Goal: Task Accomplishment & Management: Manage account settings

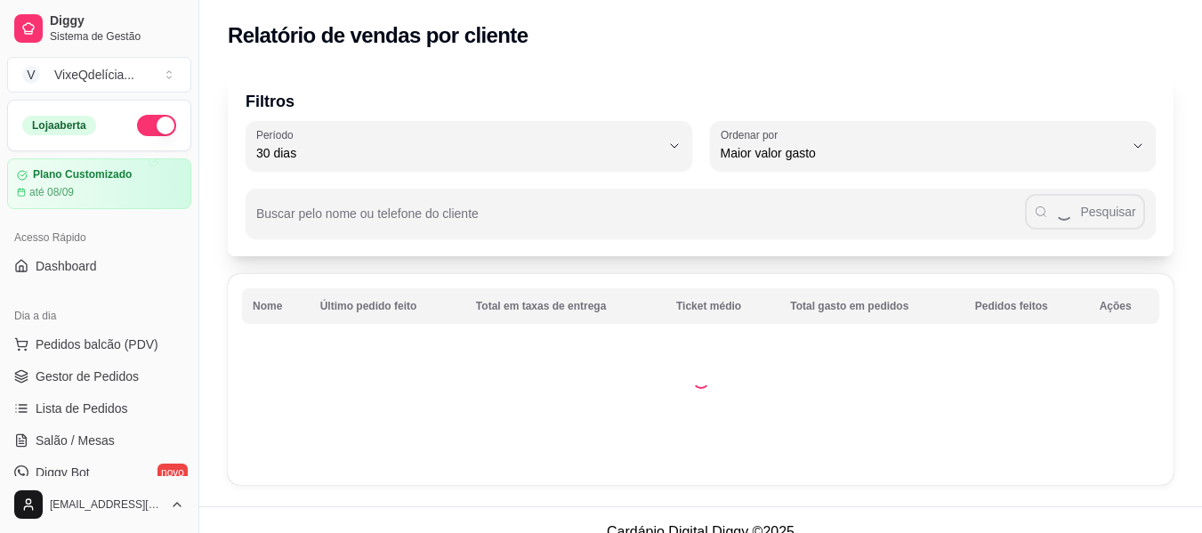
select select "30"
select select "HIGHEST_TOTAL_SPENT_WITH_ORDERS"
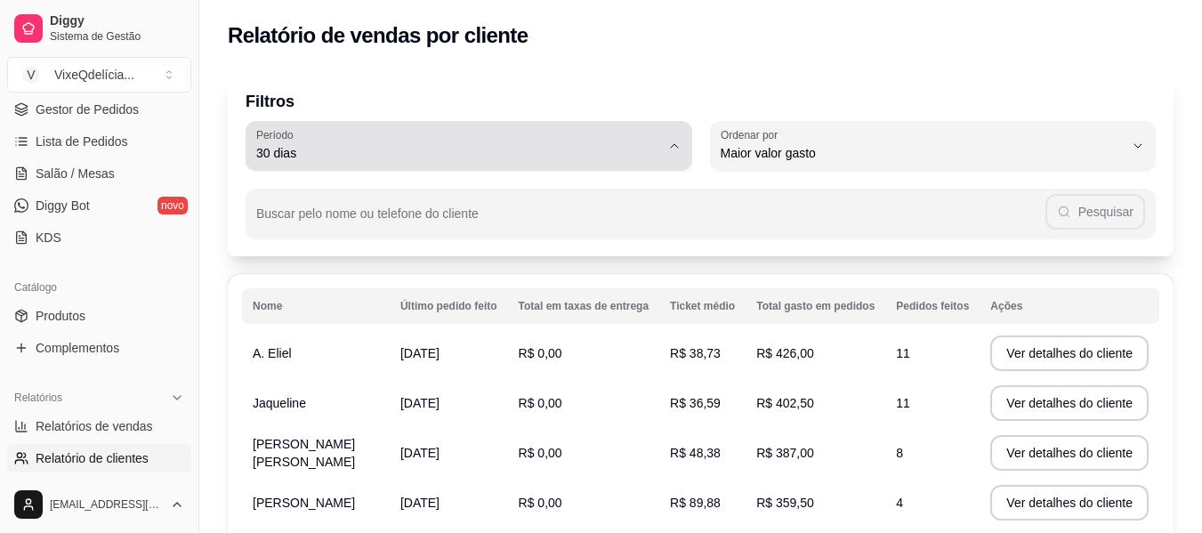
click at [668, 148] on icon "button" at bounding box center [674, 146] width 14 height 14
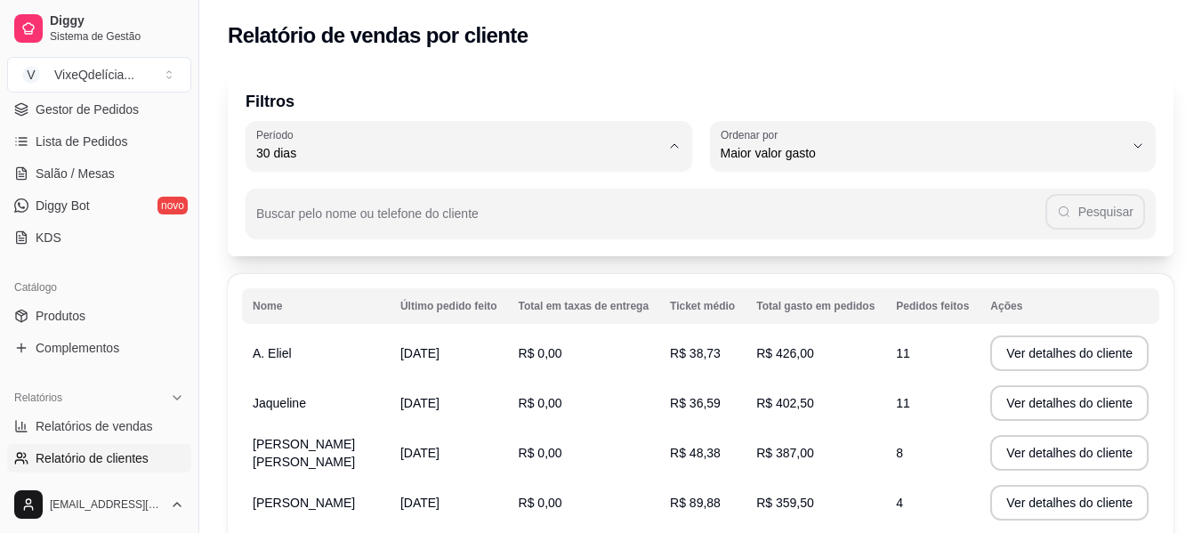
click at [471, 191] on span "Hoje" at bounding box center [460, 195] width 384 height 17
type input "0"
select select "0"
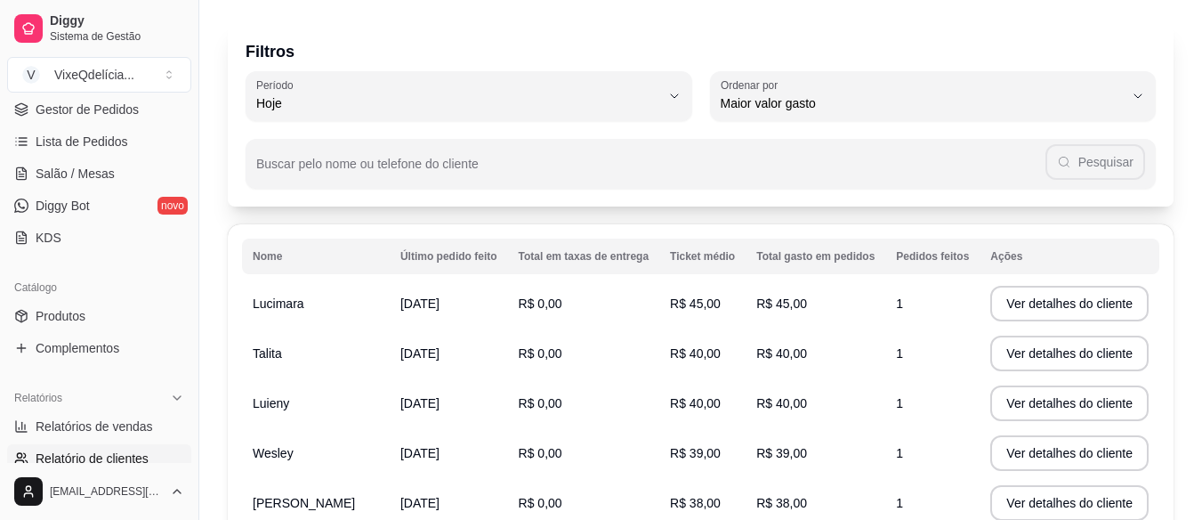
scroll to position [0, 0]
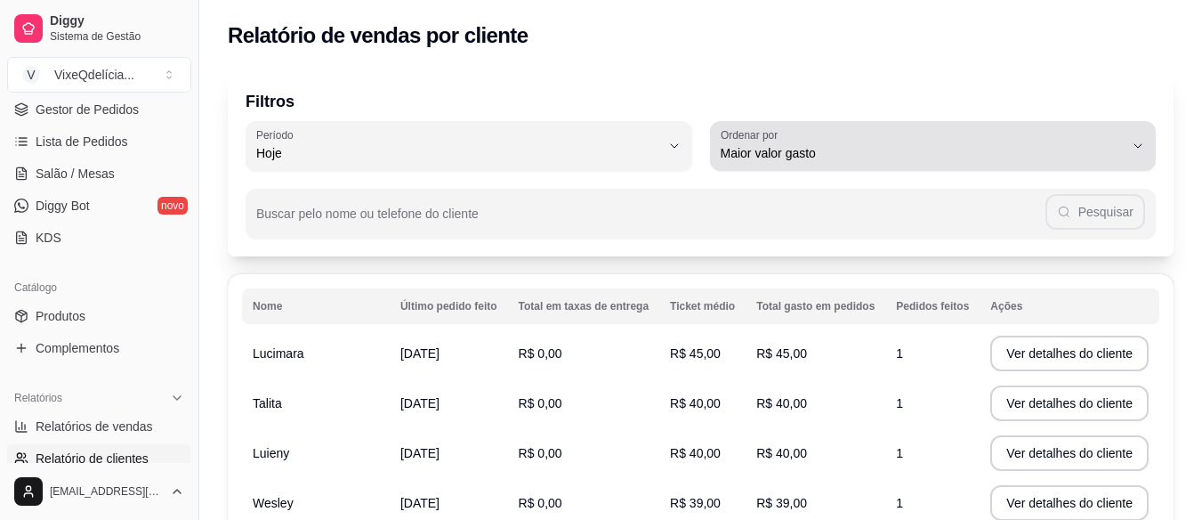
click at [1117, 150] on span "Maior valor gasto" at bounding box center [923, 153] width 404 height 18
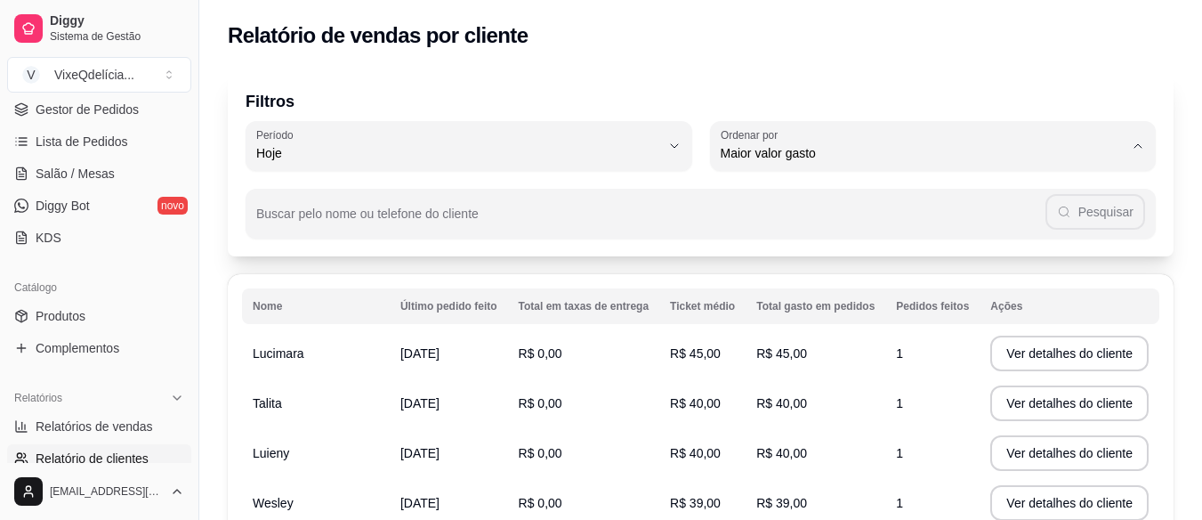
click at [838, 204] on span "Maior número de pedidos" at bounding box center [944, 195] width 415 height 17
type input "HIGHEST_ORDER_COUNT"
select select "HIGHEST_ORDER_COUNT"
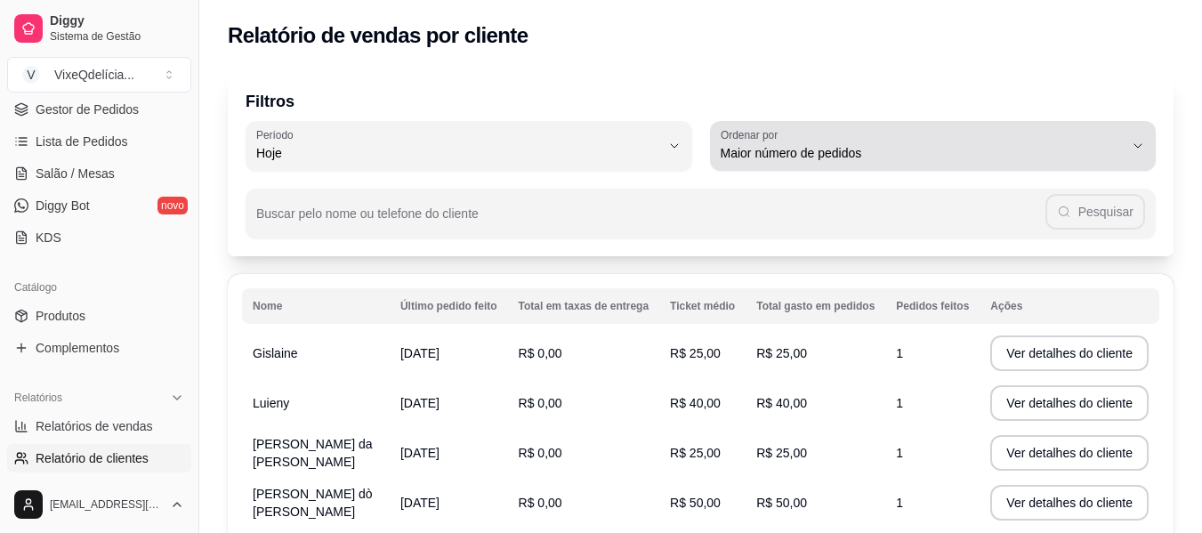
click at [1125, 146] on button "Ordenar por Maior número de pedidos" at bounding box center [933, 146] width 447 height 50
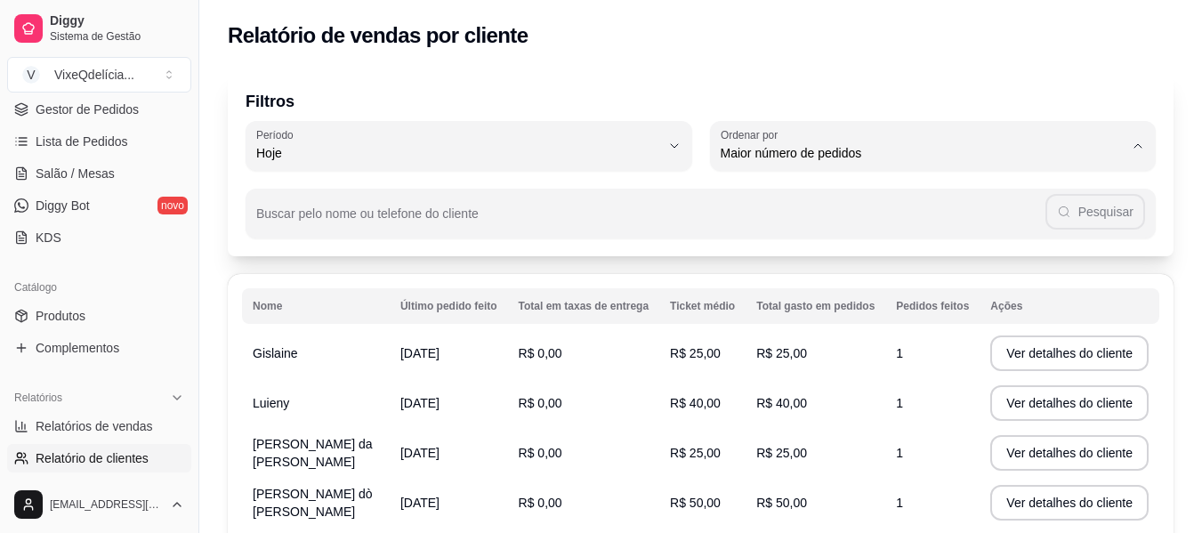
click at [864, 258] on span "Maior valor gasto" at bounding box center [924, 254] width 384 height 17
type input "HIGHEST_TOTAL_SPENT_WITH_ORDERS"
select select "HIGHEST_TOTAL_SPENT_WITH_ORDERS"
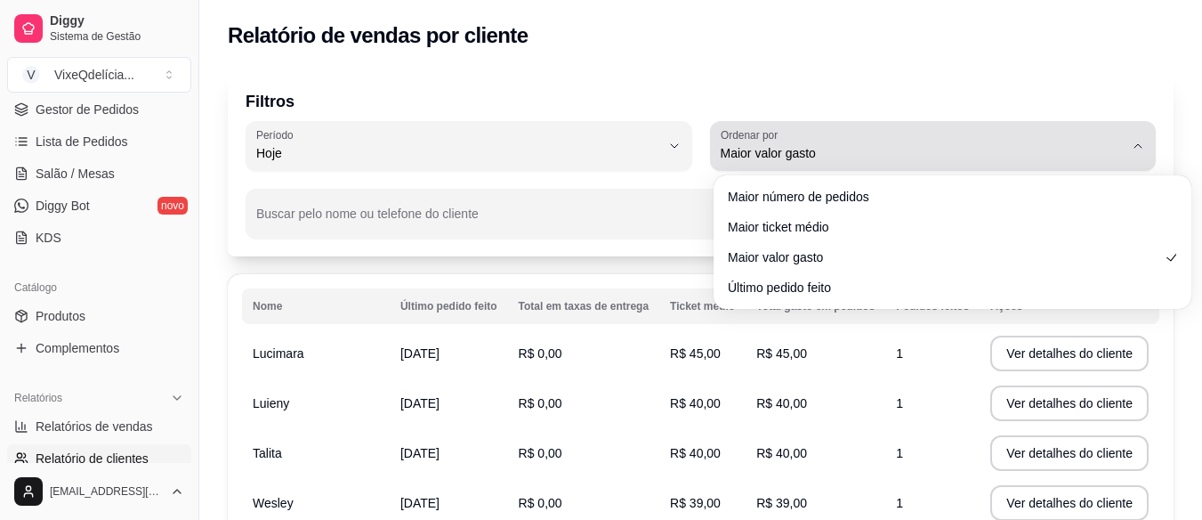
click at [1125, 141] on div "Maior valor gasto" at bounding box center [923, 146] width 404 height 36
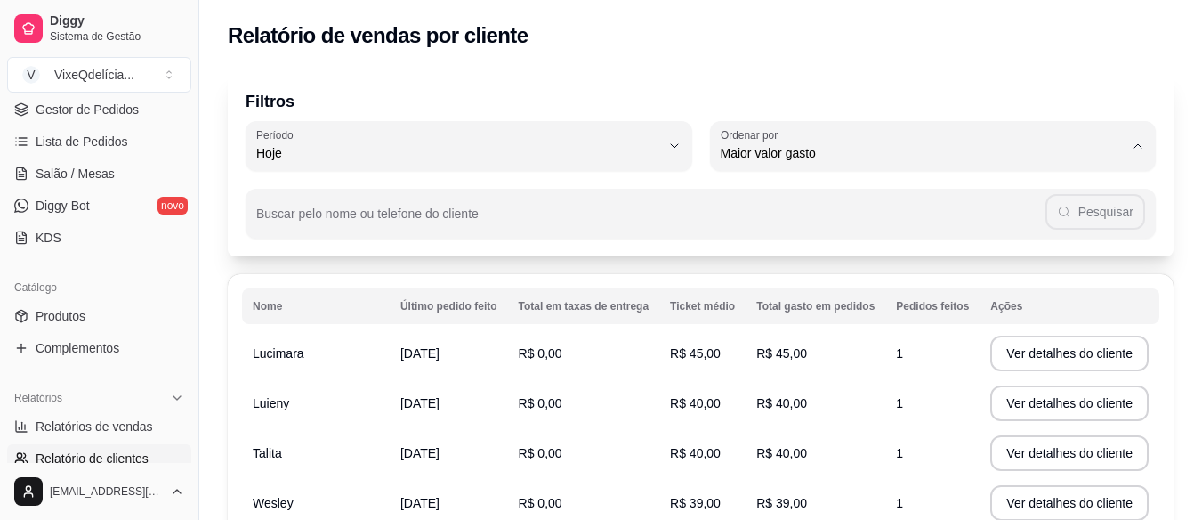
click at [886, 227] on span "Maior ticket médio" at bounding box center [944, 224] width 415 height 17
type input "HIGHEST_AVERAGE_TICKET"
select select "HIGHEST_AVERAGE_TICKET"
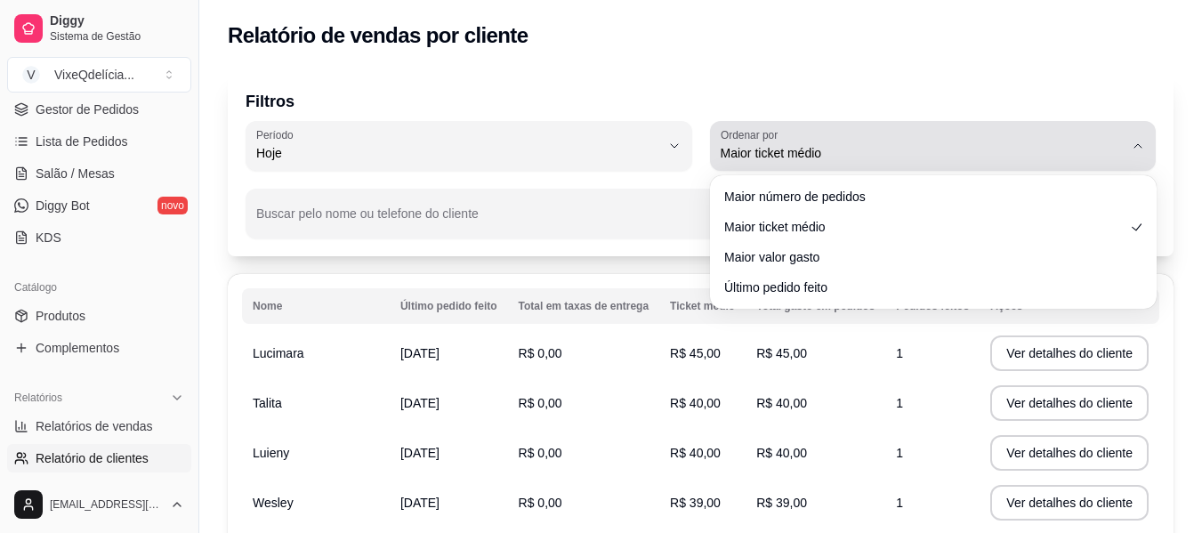
click at [1104, 144] on span "Maior ticket médio" at bounding box center [923, 153] width 404 height 18
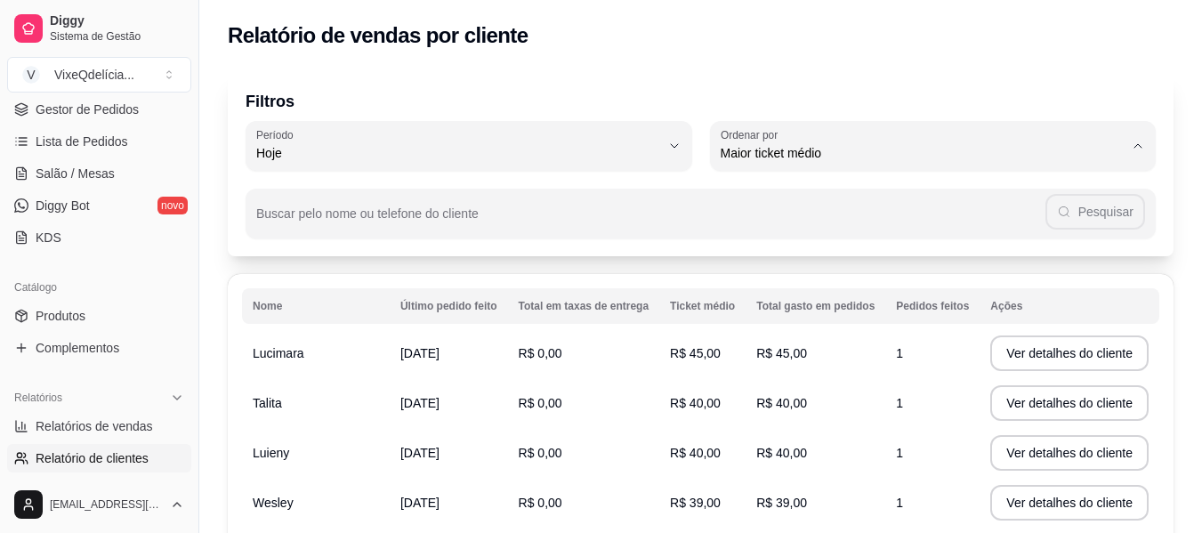
click at [845, 255] on span "Maior valor gasto" at bounding box center [924, 254] width 384 height 17
type input "HIGHEST_TOTAL_SPENT_WITH_ORDERS"
select select "HIGHEST_TOTAL_SPENT_WITH_ORDERS"
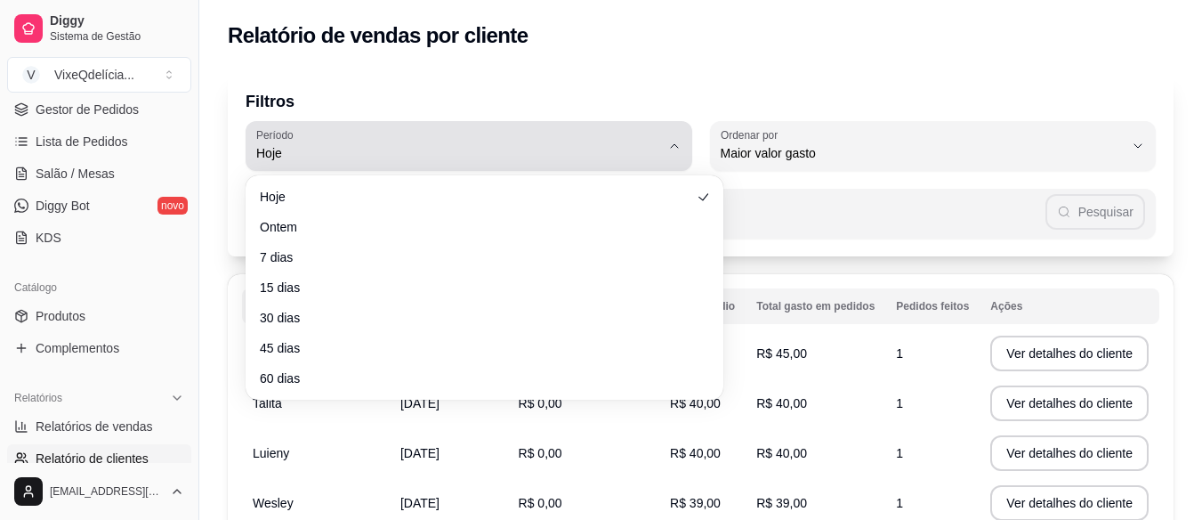
click at [399, 160] on span "Hoje" at bounding box center [458, 153] width 404 height 18
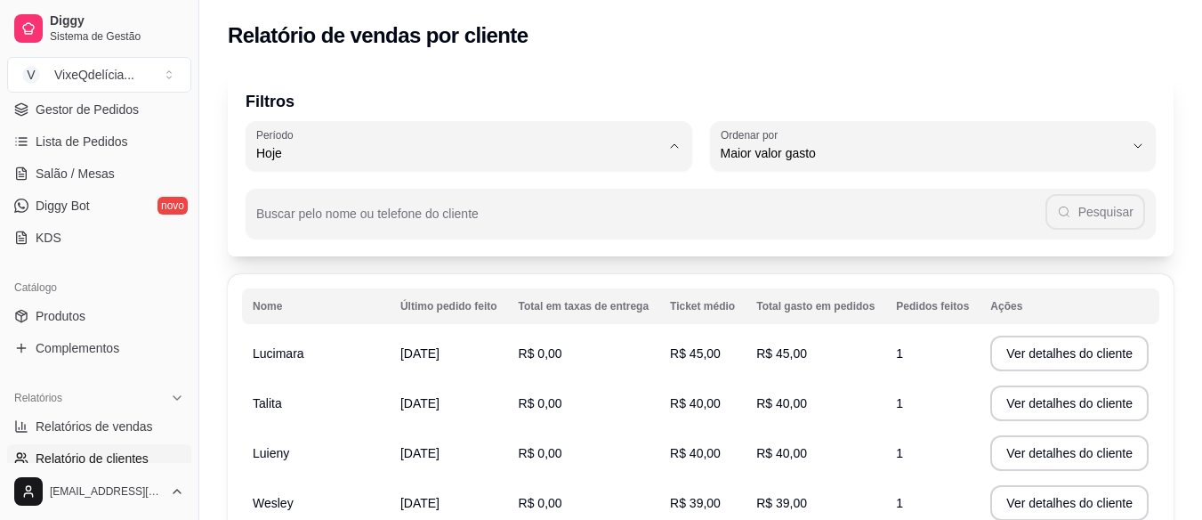
click at [300, 220] on span "Ontem" at bounding box center [476, 224] width 415 height 17
type input "1"
select select "1"
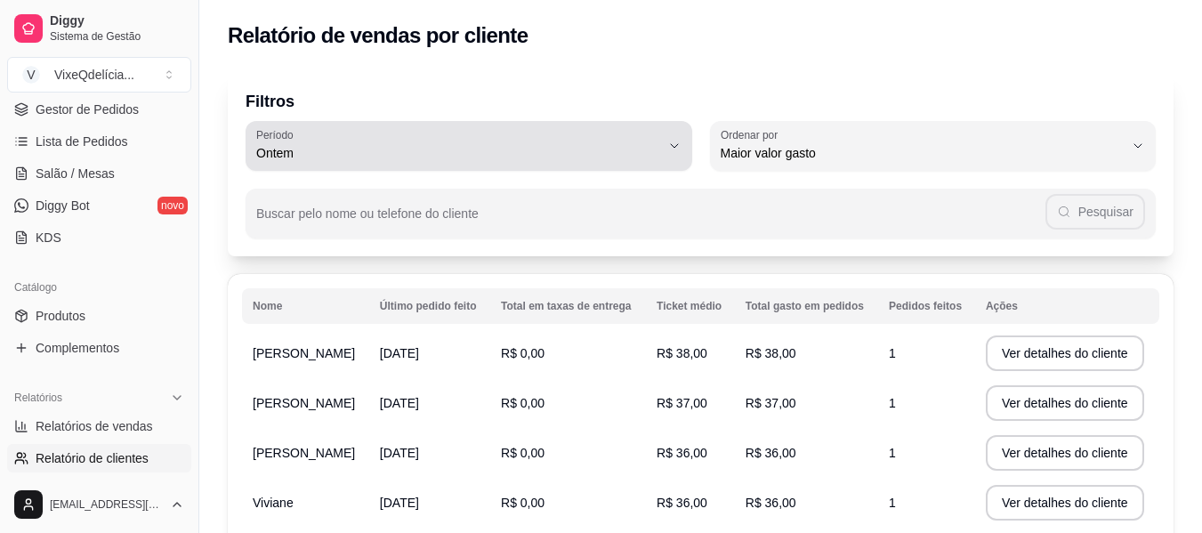
click at [677, 145] on icon "button" at bounding box center [674, 146] width 14 height 14
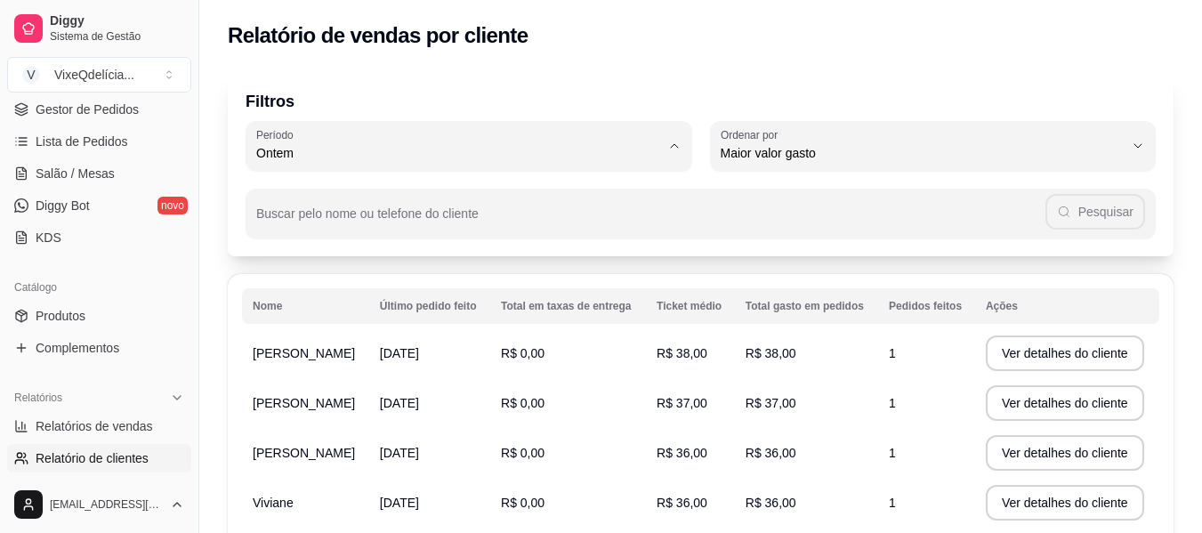
click at [513, 208] on li "Hoje" at bounding box center [469, 196] width 415 height 28
type input "0"
select select "0"
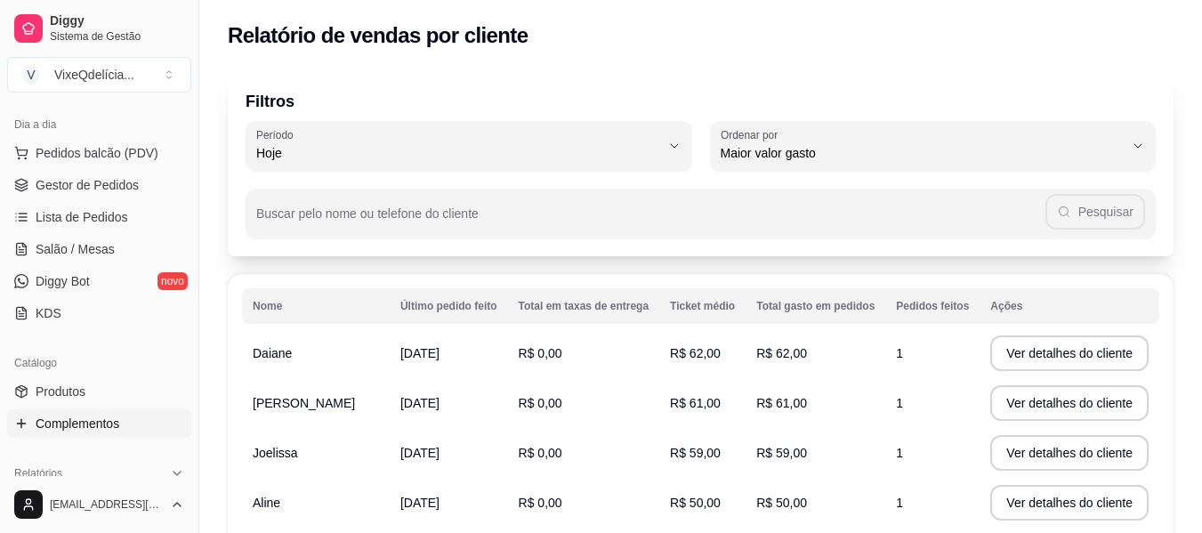
scroll to position [89, 0]
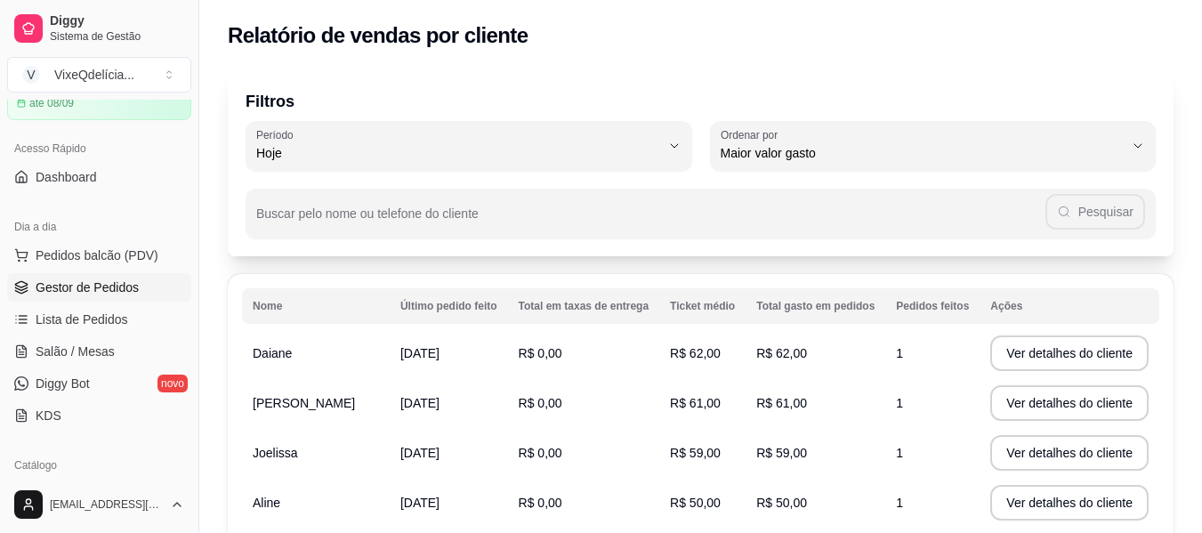
click at [112, 286] on span "Gestor de Pedidos" at bounding box center [87, 287] width 103 height 18
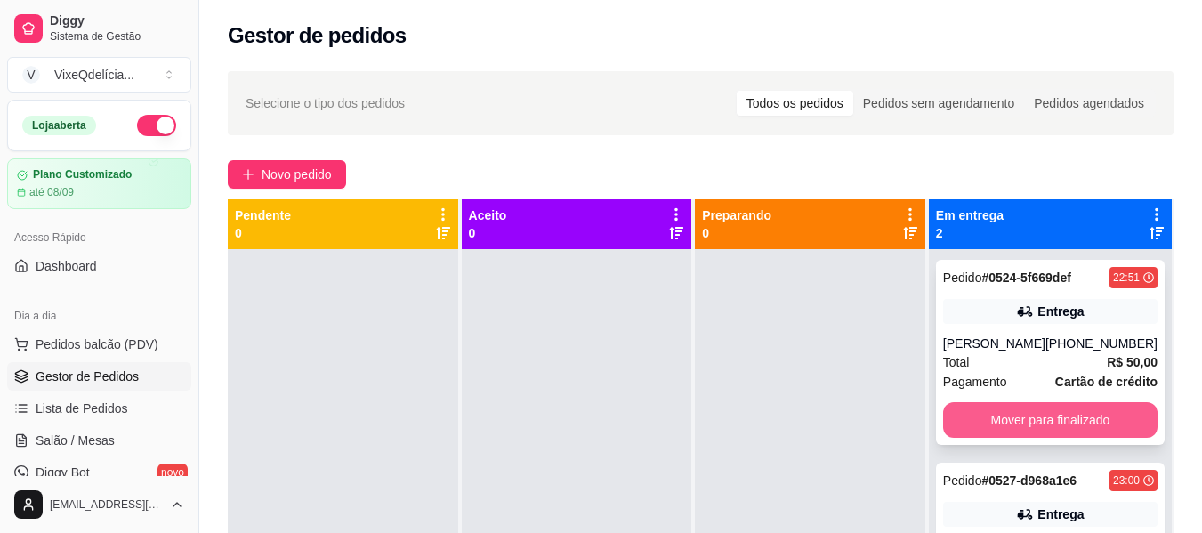
click at [7, 362] on link "Gestor de Pedidos" at bounding box center [99, 376] width 184 height 28
click at [996, 415] on button "Mover para finalizado" at bounding box center [1050, 420] width 214 height 36
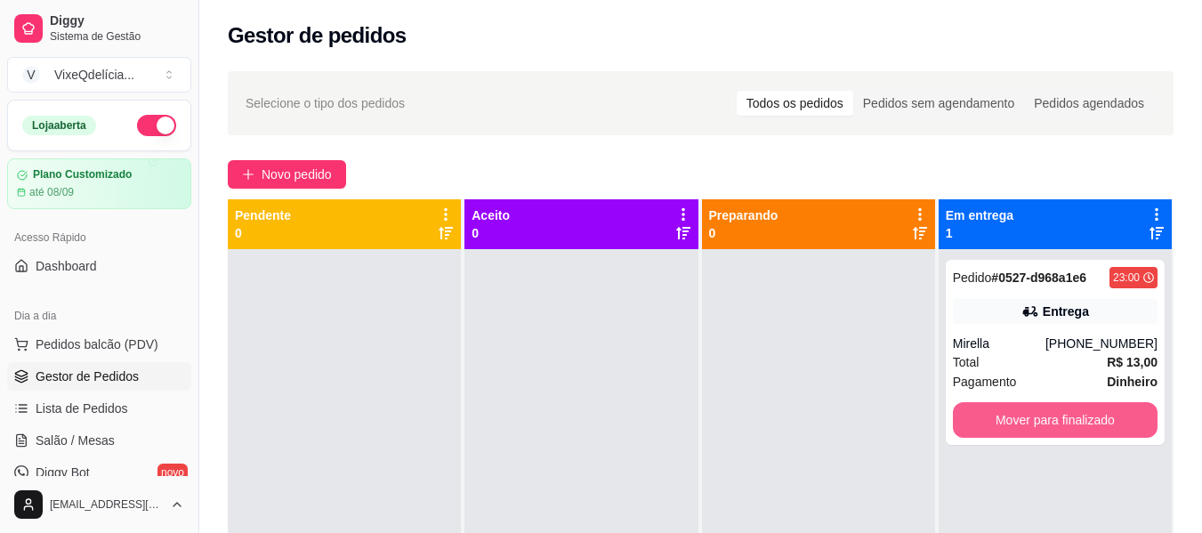
click at [1009, 420] on button "Mover para finalizado" at bounding box center [1055, 420] width 205 height 36
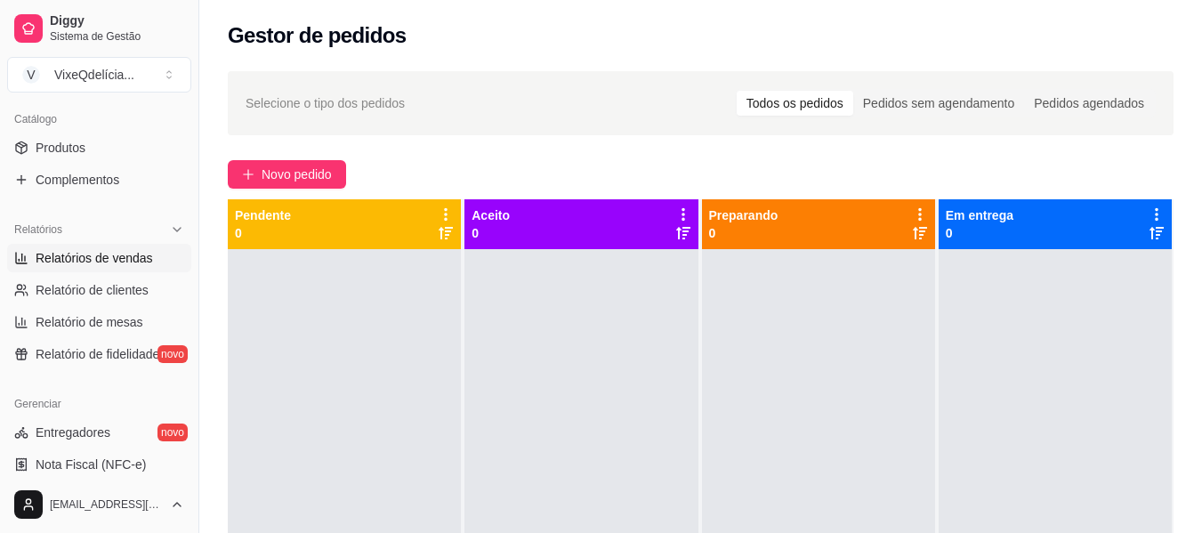
scroll to position [445, 0]
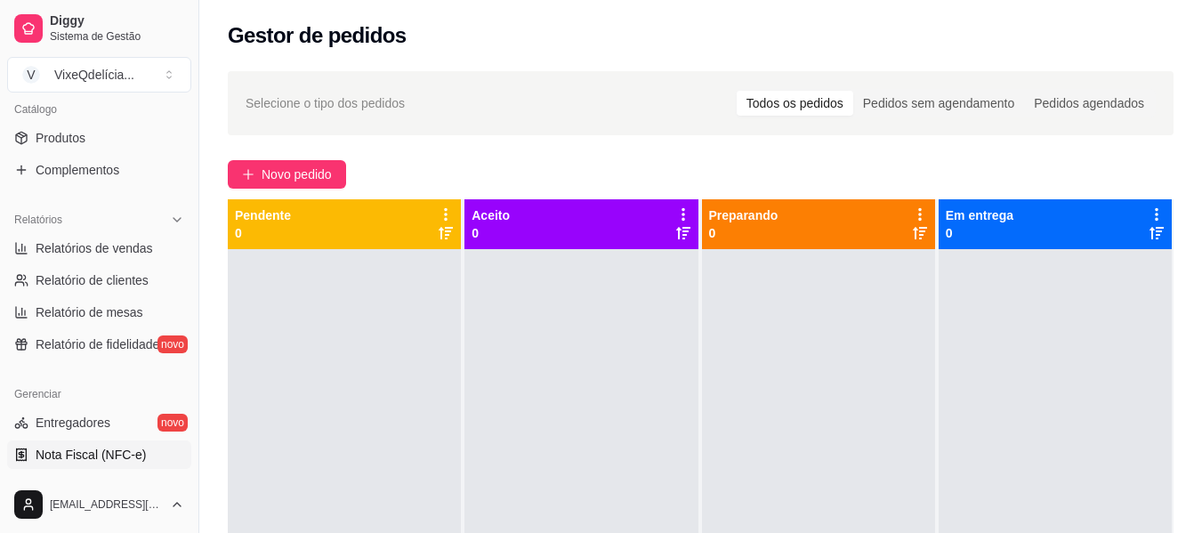
click at [101, 446] on span "Nota Fiscal (NFC-e)" at bounding box center [91, 455] width 110 height 18
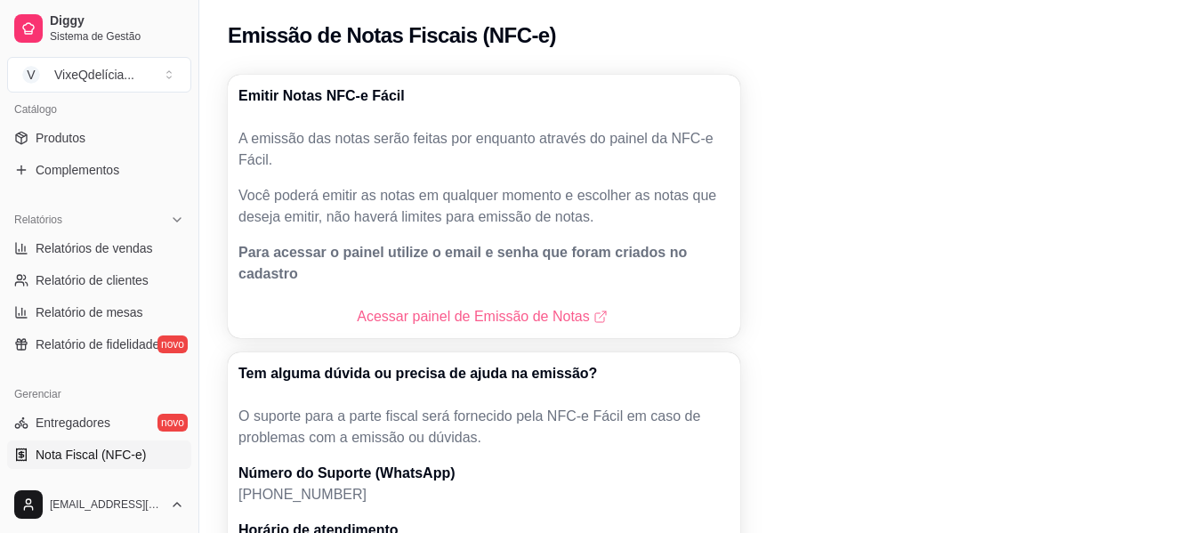
click at [488, 306] on link "Acessar painel de Emissão de Notas" at bounding box center [484, 316] width 254 height 21
click at [85, 245] on span "Relatórios de vendas" at bounding box center [94, 248] width 117 height 18
select select "ALL"
select select "0"
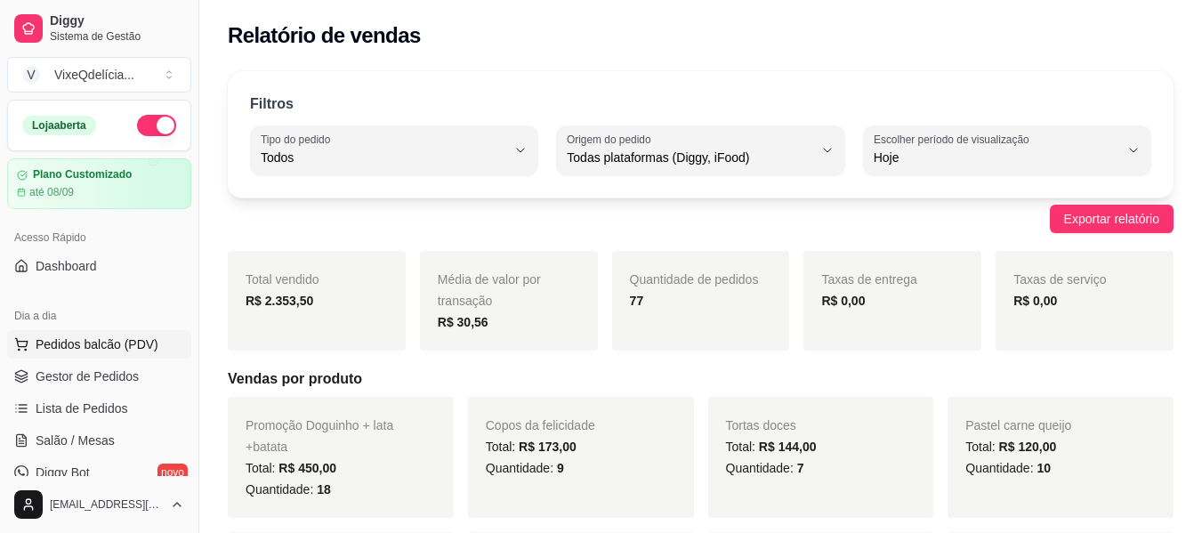
click at [109, 351] on span "Pedidos balcão (PDV)" at bounding box center [97, 344] width 123 height 18
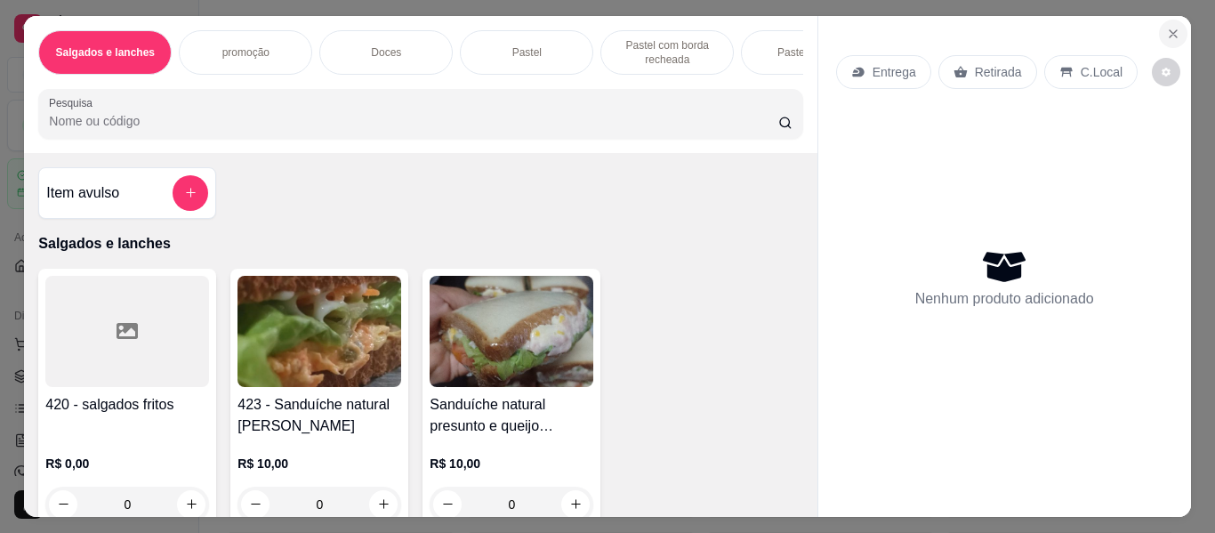
click at [1171, 20] on button "Close" at bounding box center [1173, 34] width 28 height 28
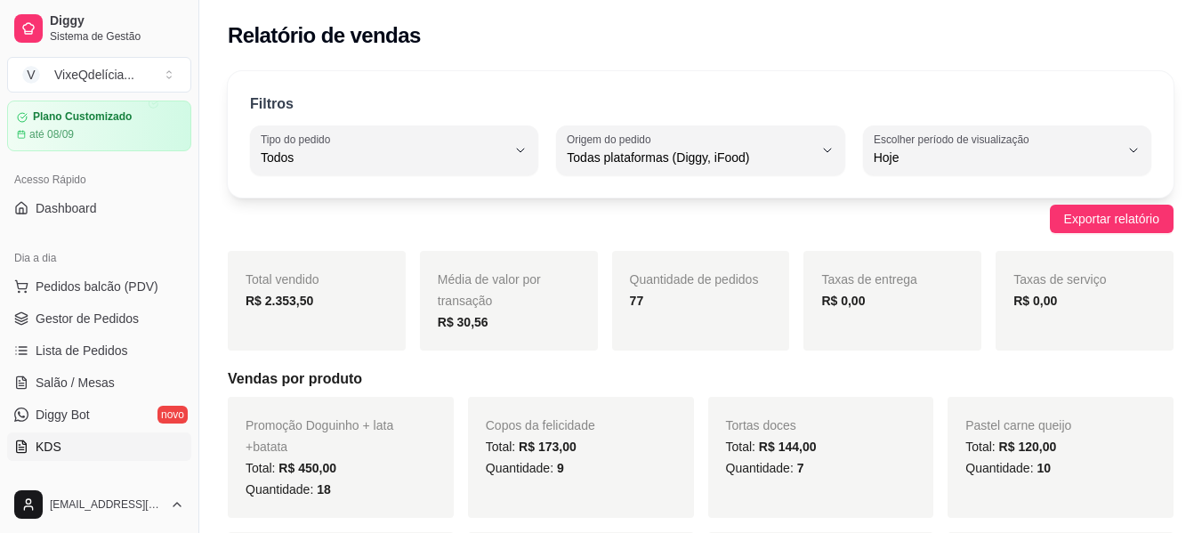
scroll to position [89, 0]
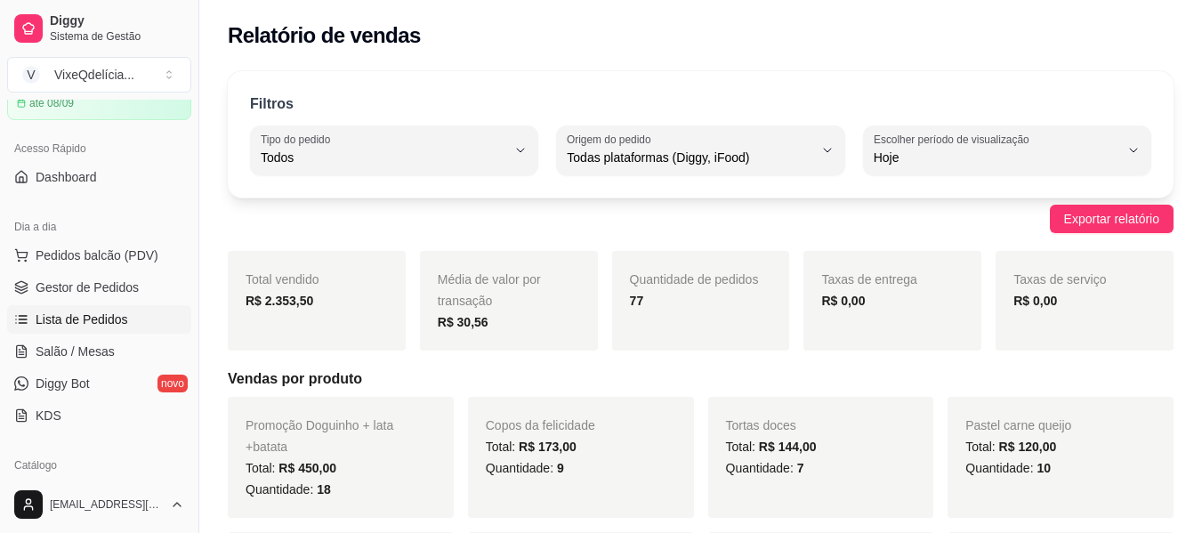
click at [93, 319] on span "Lista de Pedidos" at bounding box center [82, 320] width 93 height 18
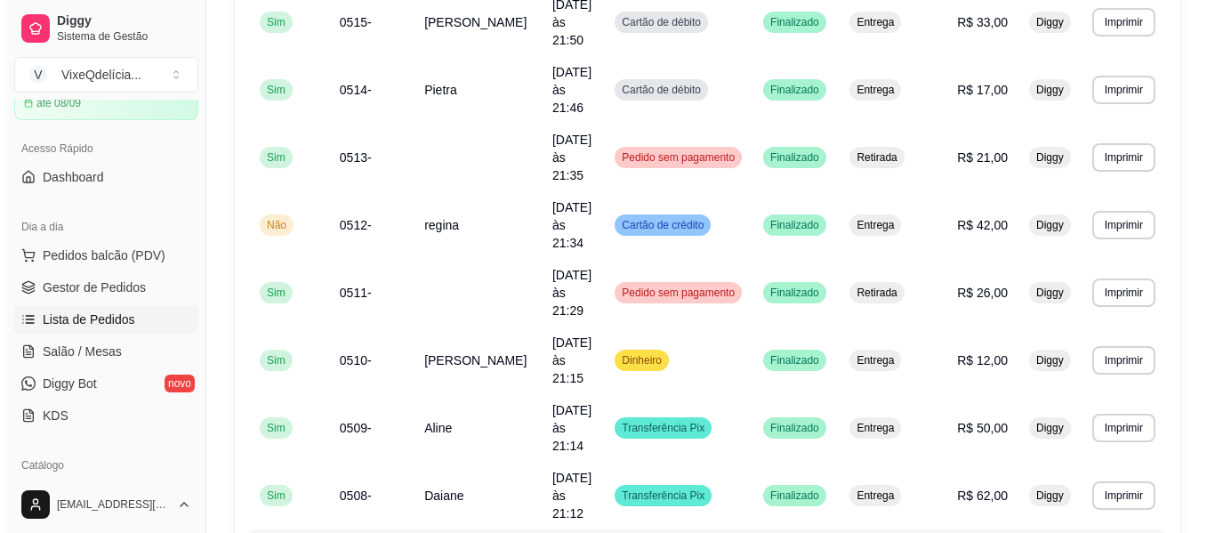
scroll to position [1068, 0]
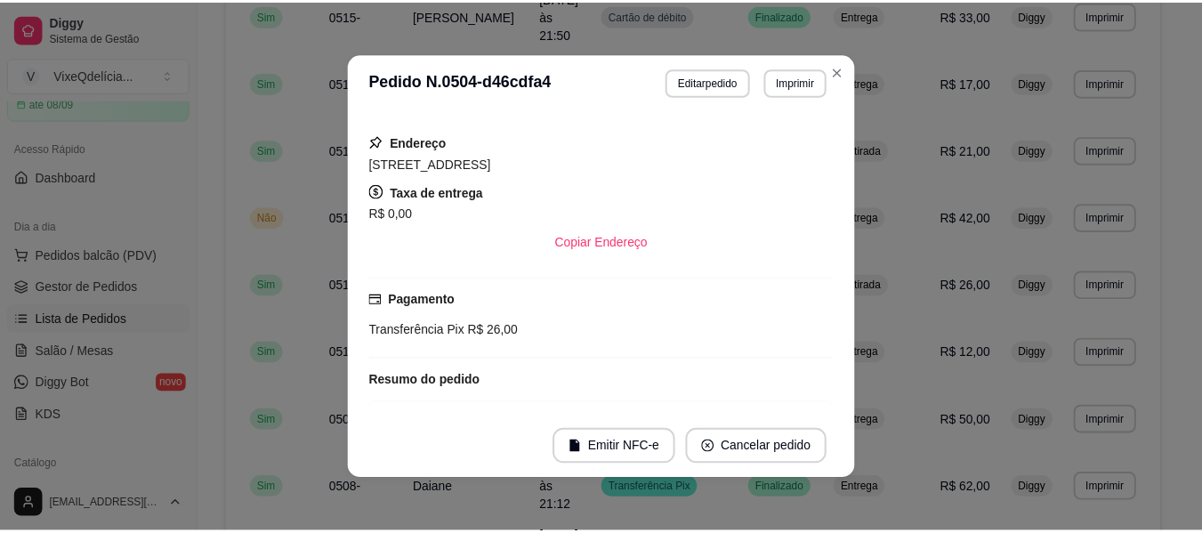
scroll to position [356, 0]
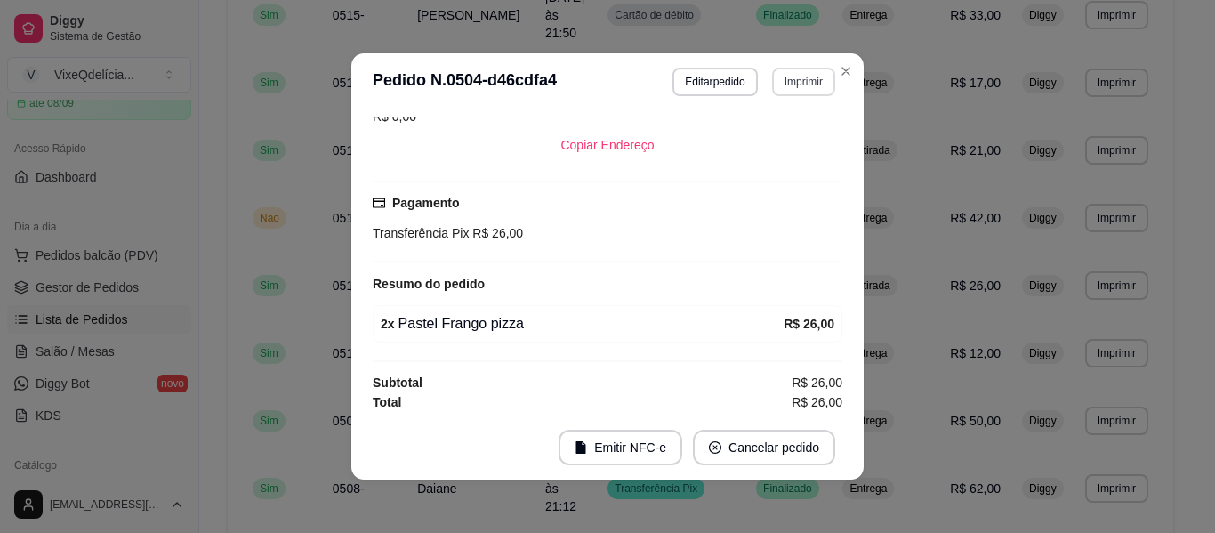
click at [807, 78] on button "Imprimir" at bounding box center [803, 82] width 63 height 28
click at [797, 150] on button "Impressora" at bounding box center [765, 144] width 129 height 28
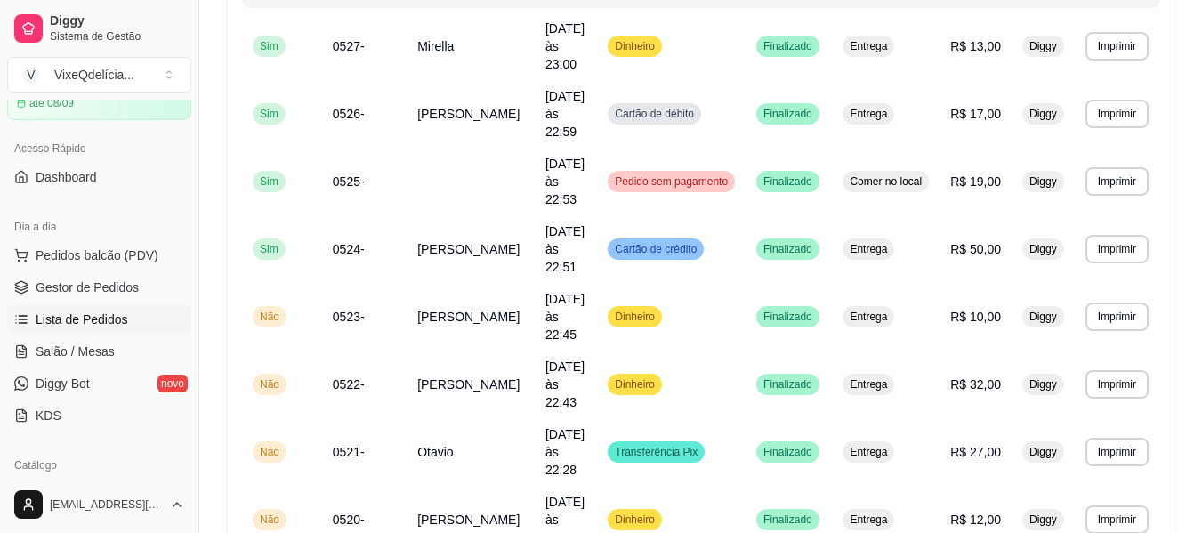
scroll to position [0, 0]
